Goal: Information Seeking & Learning: Learn about a topic

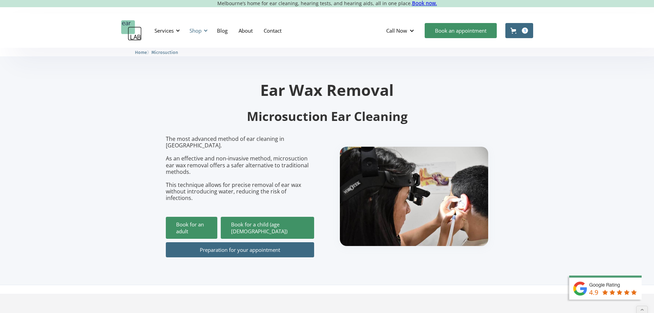
click at [199, 30] on div "Shop" at bounding box center [196, 30] width 12 height 7
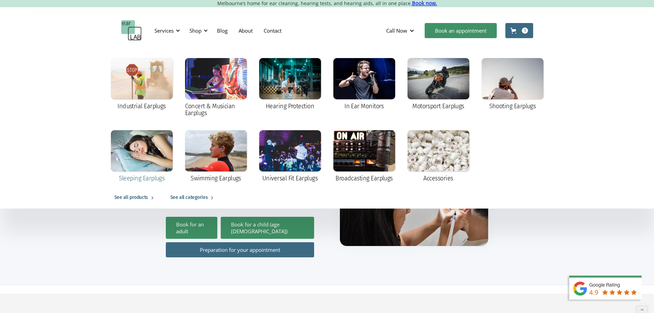
click at [136, 147] on div at bounding box center [142, 150] width 62 height 41
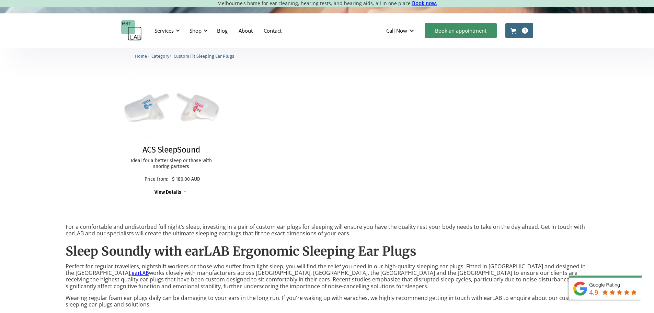
scroll to position [172, 0]
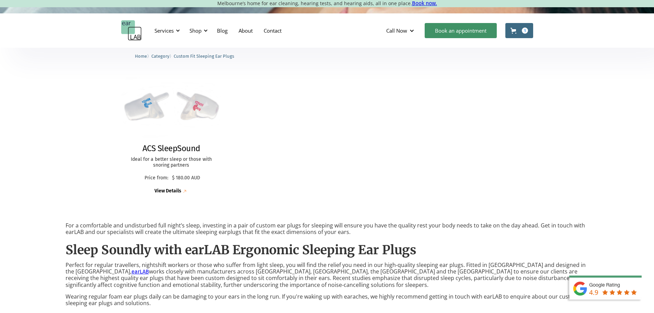
click at [141, 109] on img at bounding box center [171, 107] width 111 height 77
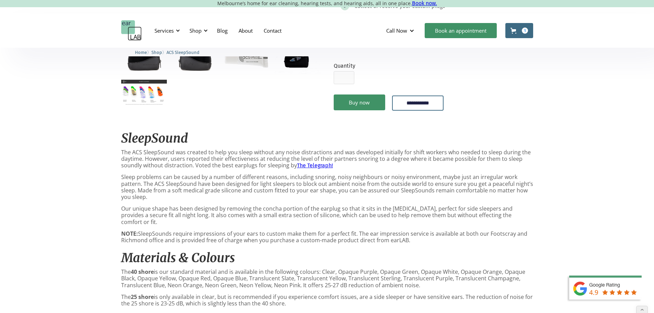
scroll to position [309, 0]
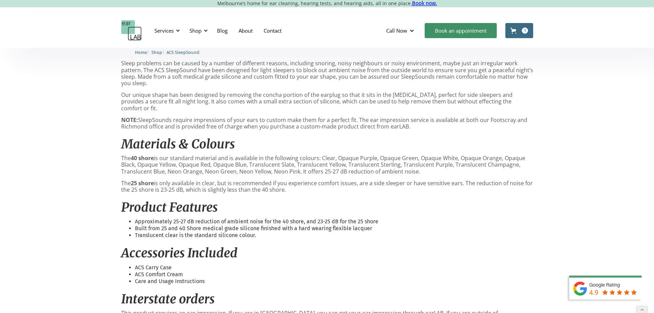
drag, startPoint x: 122, startPoint y: 154, endPoint x: 432, endPoint y: 168, distance: 311.0
click at [432, 168] on p "The 40 shore is our standard material and is available in the following colours…" at bounding box center [327, 165] width 412 height 20
copy p "The 40 shore is our standard material and is available in the following colours…"
click at [286, 193] on div "SleepSound The ACS SleepSound was created to help you sleep without any noise d…" at bounding box center [327, 211] width 412 height 403
drag, startPoint x: 274, startPoint y: 179, endPoint x: 461, endPoint y: 177, distance: 187.1
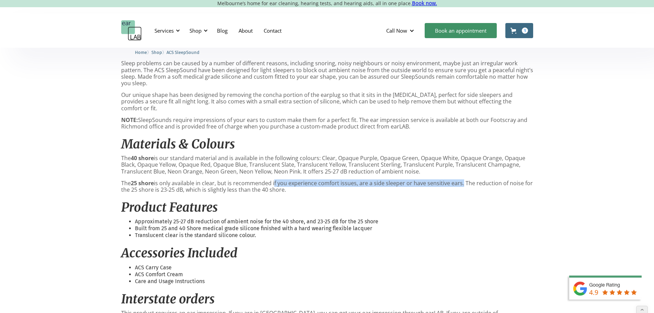
click at [461, 180] on p "The 25 shore is only available in clear, but is recommended if you experience c…" at bounding box center [327, 186] width 412 height 13
copy p "if you experience comfort issues, are a side sleeper or have sensitive ears"
click at [471, 194] on div "SleepSound The ACS SleepSound was created to help you sleep without any noise d…" at bounding box center [327, 211] width 412 height 403
drag, startPoint x: 465, startPoint y: 177, endPoint x: 289, endPoint y: 185, distance: 176.0
click at [289, 185] on p "The 25 shore is only available in clear, but is recommended if you experience c…" at bounding box center [327, 186] width 412 height 13
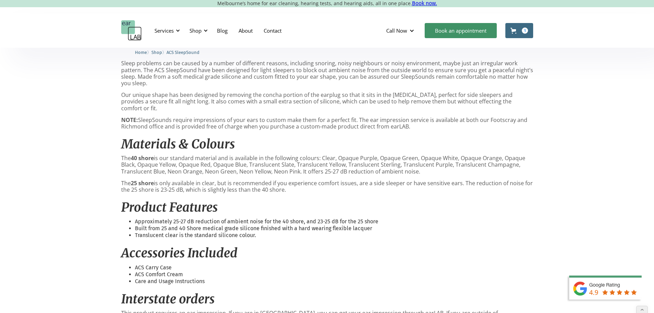
copy p "The reduction of noise for the 25 shore is 23-25 dB, which is slightly less tha…"
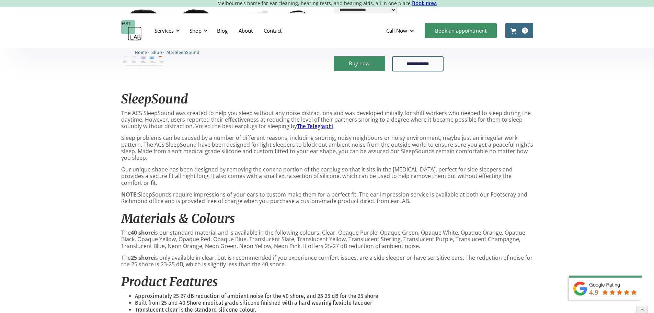
scroll to position [137, 0]
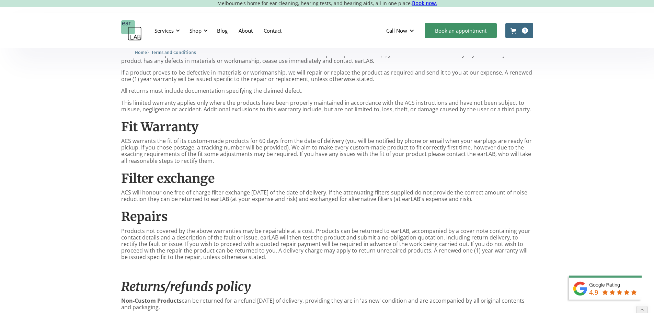
scroll to position [172, 0]
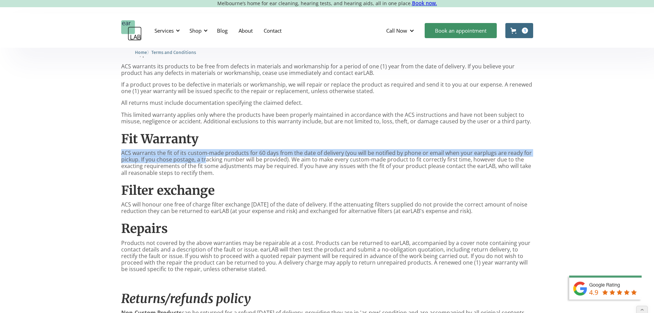
drag, startPoint x: 122, startPoint y: 153, endPoint x: 206, endPoint y: 157, distance: 84.2
click at [206, 157] on p "ACS warrants the fit of its custom-made products for 60 days from the date of d…" at bounding box center [327, 163] width 412 height 26
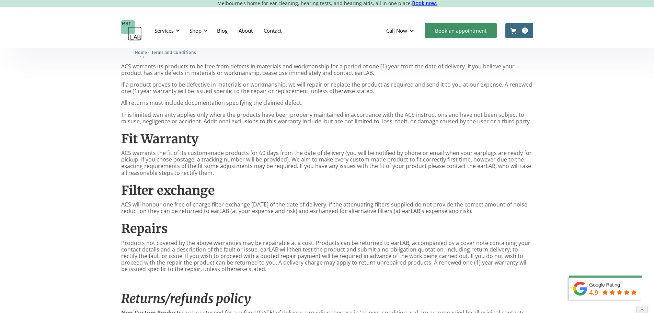
click at [224, 169] on p "ACS warrants the fit of its custom-made products for 60 days from the date of d…" at bounding box center [327, 163] width 412 height 26
drag, startPoint x: 297, startPoint y: 166, endPoint x: 424, endPoint y: 166, distance: 126.7
click at [424, 166] on p "ACS warrants the fit of its custom-made products for 60 days from the date of d…" at bounding box center [327, 163] width 412 height 26
click at [378, 179] on div "Warranty on ACS products We want you to be completely satisfied with your purch…" at bounding box center [327, 270] width 412 height 501
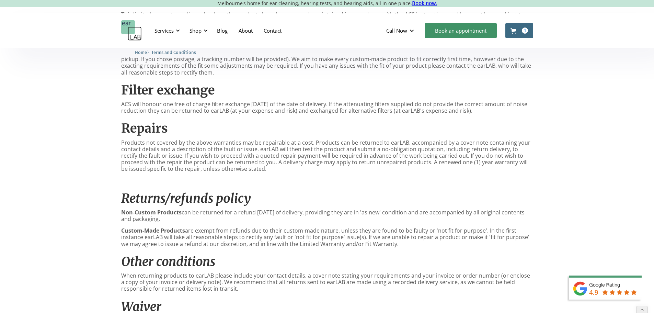
scroll to position [275, 0]
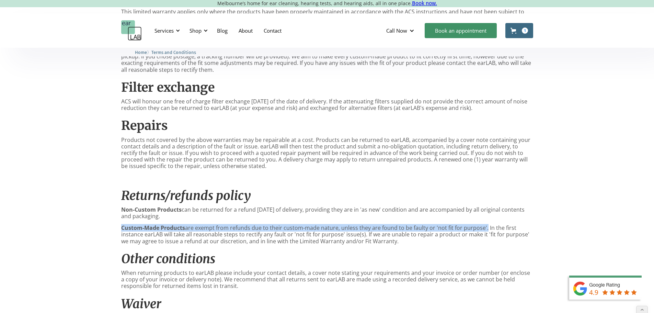
drag, startPoint x: 122, startPoint y: 228, endPoint x: 484, endPoint y: 230, distance: 362.5
click at [484, 230] on p "Custom-Made Products are exempt from refunds due to their custom-made nature, u…" at bounding box center [327, 235] width 412 height 20
copy p "Custom-Made Products are exempt from refunds due to their custom-made nature, u…"
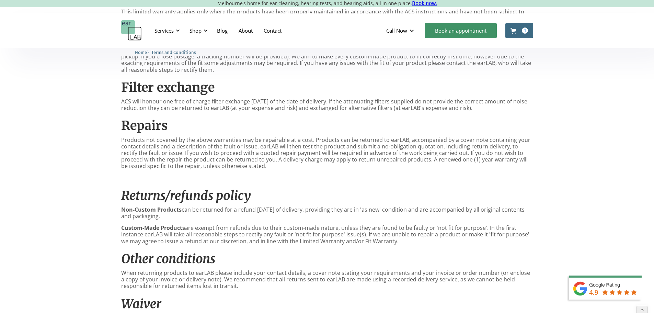
click at [304, 193] on h2 "Returns/refunds policy" at bounding box center [327, 195] width 412 height 15
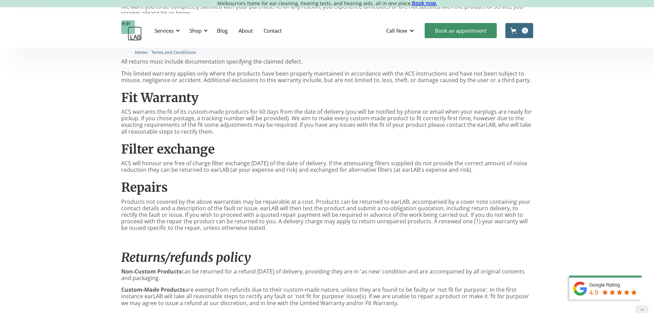
scroll to position [206, 0]
